Goal: Check status: Check status

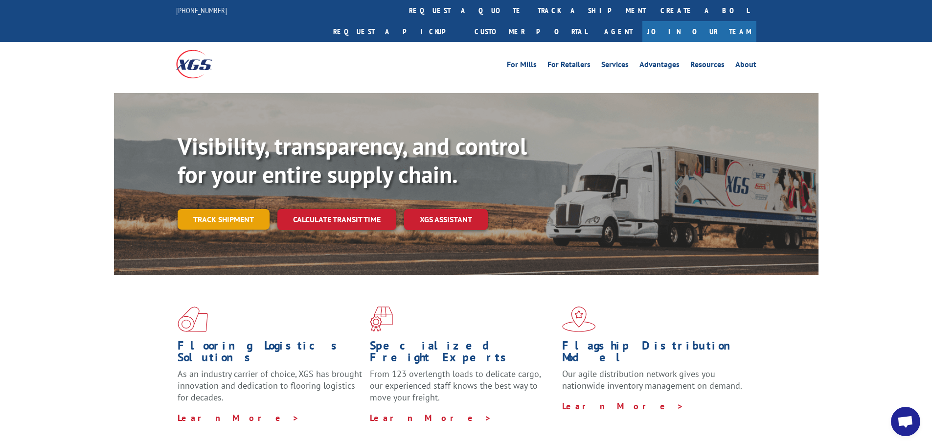
click at [225, 209] on link "Track shipment" at bounding box center [224, 219] width 92 height 21
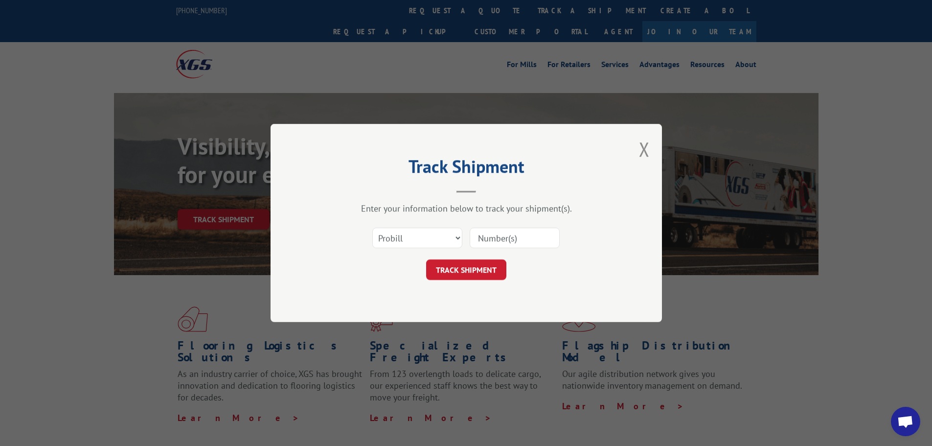
click at [494, 241] on input at bounding box center [515, 237] width 90 height 21
paste input "2853171"
type input "2853171"
click at [463, 271] on button "TRACK SHIPMENT" at bounding box center [466, 269] width 80 height 21
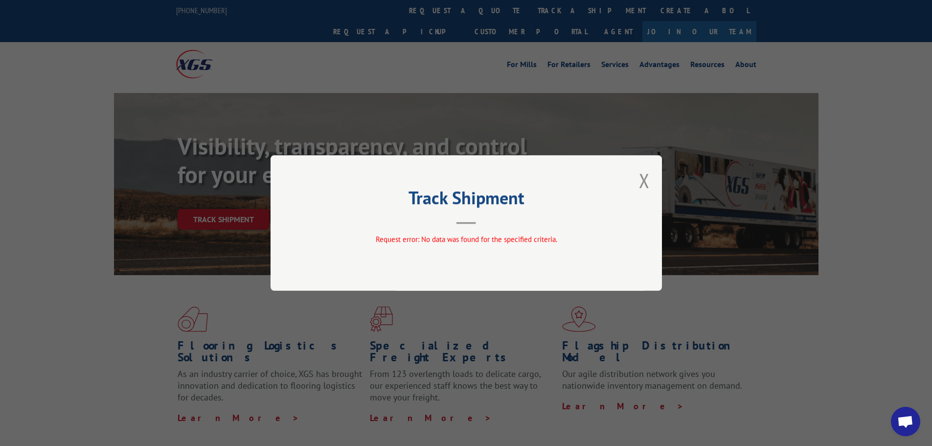
drag, startPoint x: 644, startPoint y: 180, endPoint x: 634, endPoint y: 187, distance: 12.2
click at [644, 180] on button "Close modal" at bounding box center [644, 180] width 11 height 26
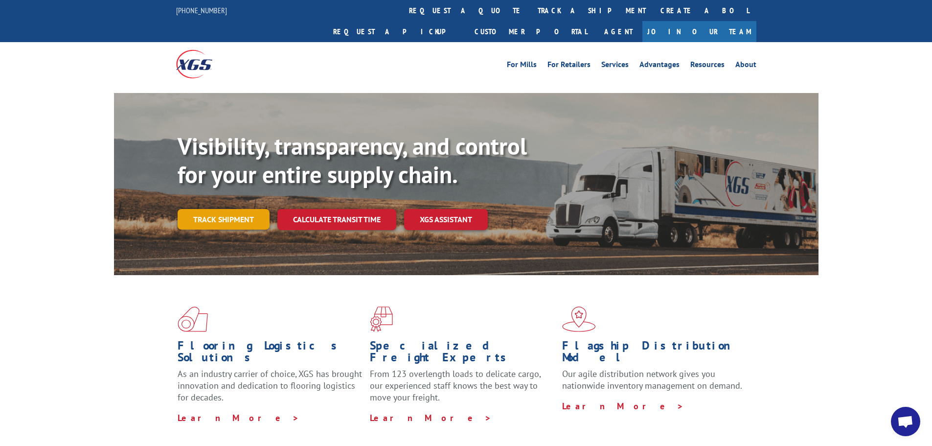
click at [241, 209] on link "Track shipment" at bounding box center [224, 219] width 92 height 21
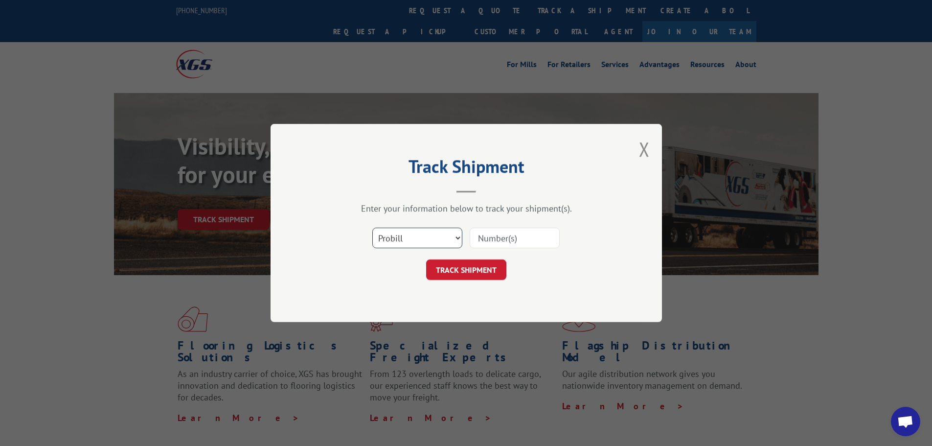
click at [456, 238] on select "Select category... Probill BOL PO" at bounding box center [417, 237] width 90 height 21
select select "bol"
click at [372, 227] on select "Select category... Probill BOL PO" at bounding box center [417, 237] width 90 height 21
click at [475, 240] on input at bounding box center [515, 237] width 90 height 21
paste input "2853171"
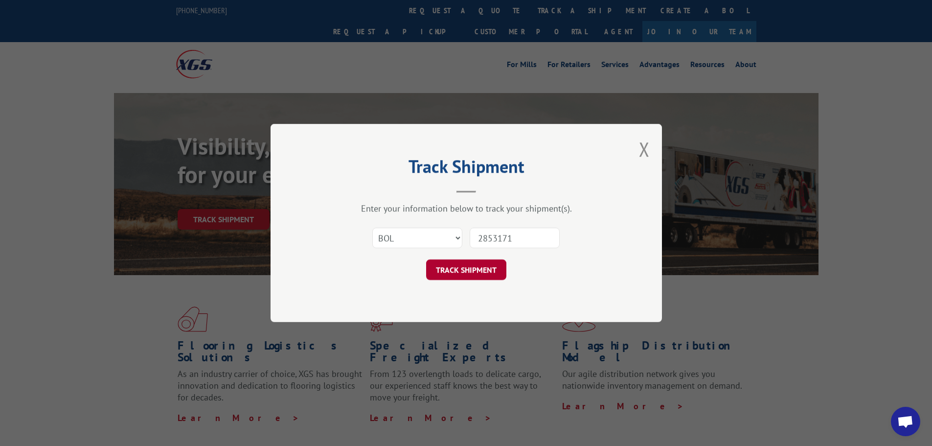
type input "2853171"
click at [470, 266] on button "TRACK SHIPMENT" at bounding box center [466, 269] width 80 height 21
